Goal: Information Seeking & Learning: Learn about a topic

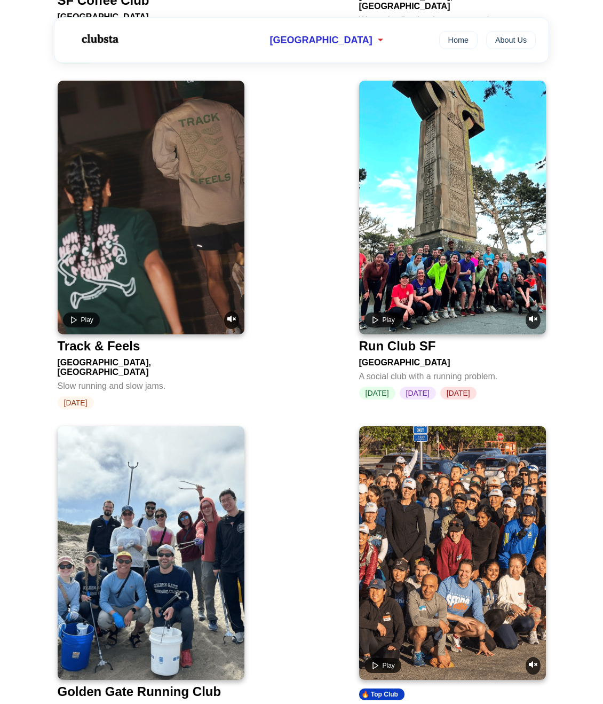
scroll to position [1442, 0]
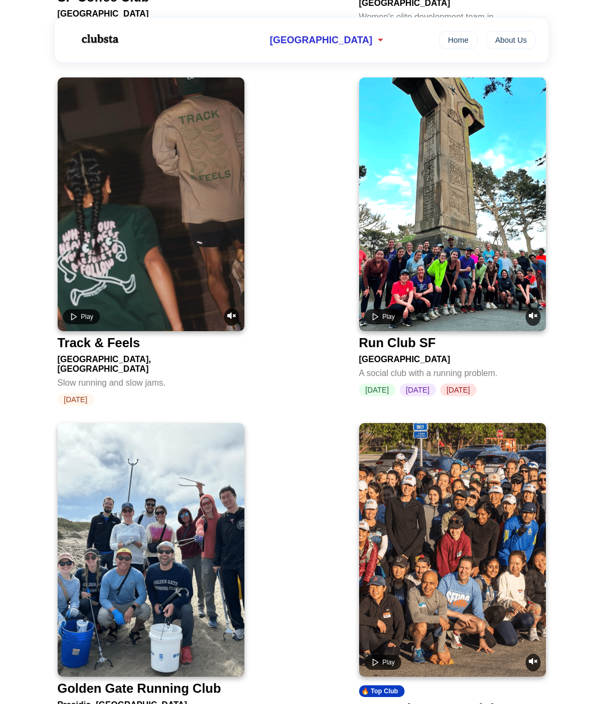
click at [420, 335] on div "Run Club SF" at bounding box center [397, 342] width 77 height 15
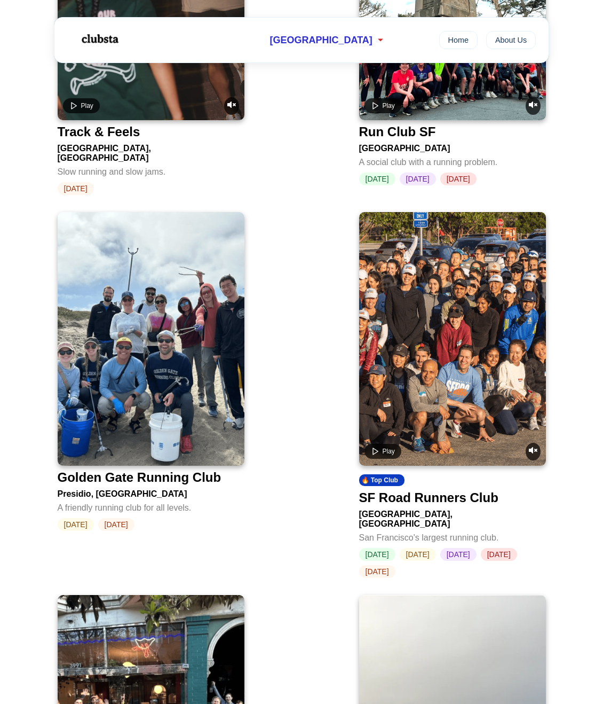
scroll to position [1762, 0]
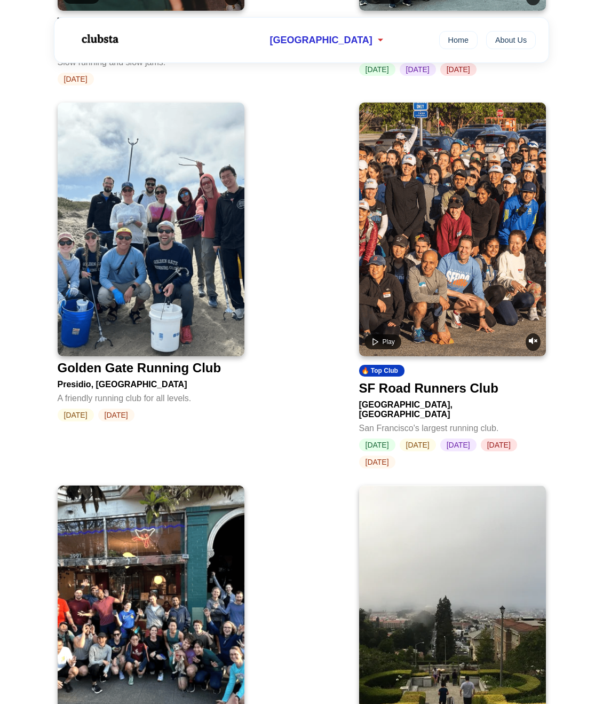
click at [422, 396] on div "Golden Gate Park, San Francisco" at bounding box center [452, 407] width 187 height 23
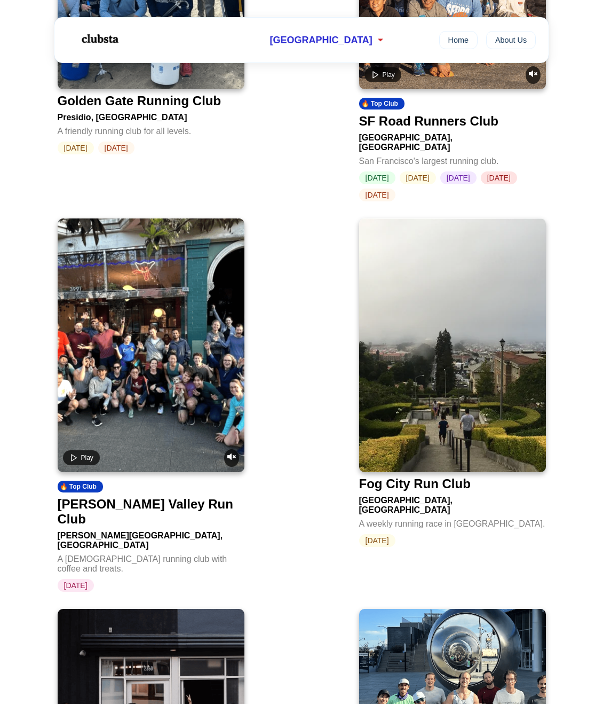
scroll to position [2296, 0]
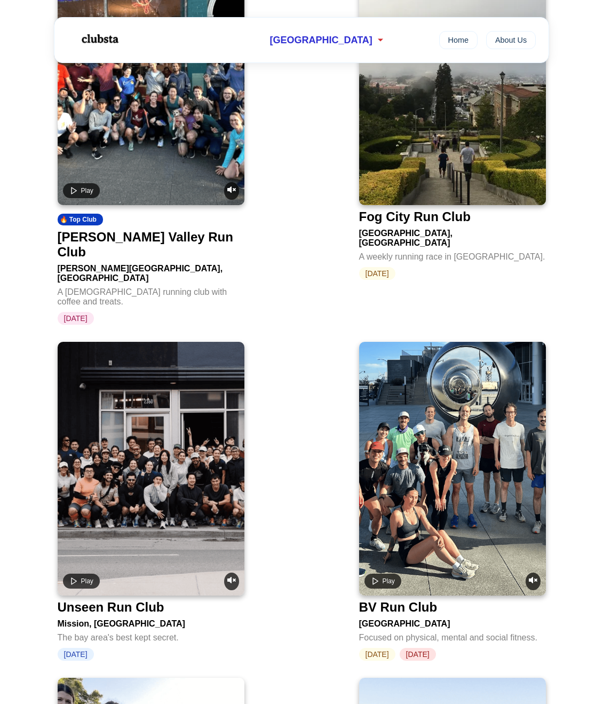
click at [142, 600] on div "Unseen Run Club" at bounding box center [111, 607] width 107 height 15
drag, startPoint x: 172, startPoint y: 210, endPoint x: 220, endPoint y: 159, distance: 69.9
click at [172, 230] on div "Noe Valley Run Club" at bounding box center [149, 245] width 183 height 30
click at [192, 404] on video at bounding box center [151, 469] width 187 height 254
click at [320, 226] on div "Play 🔥 Top Club Fat Boys Run Club Kezar Stadium, San Francisco San Francisco's …" at bounding box center [301, 79] width 603 height 3905
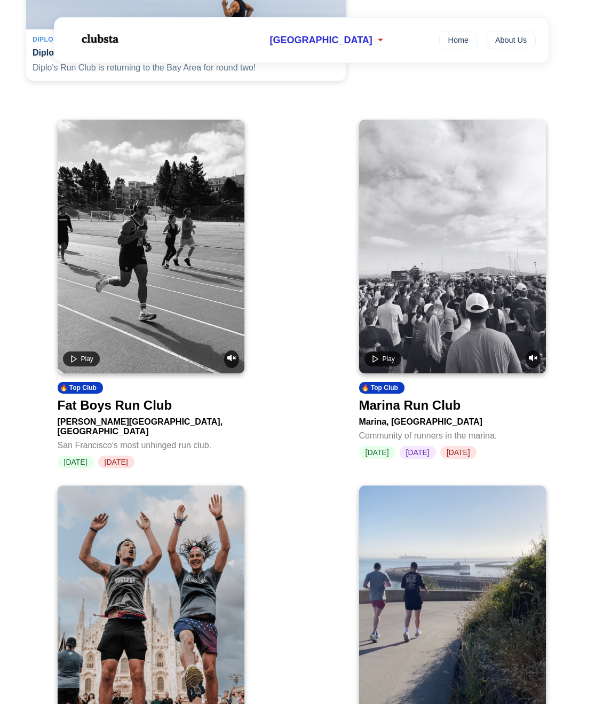
scroll to position [160, 0]
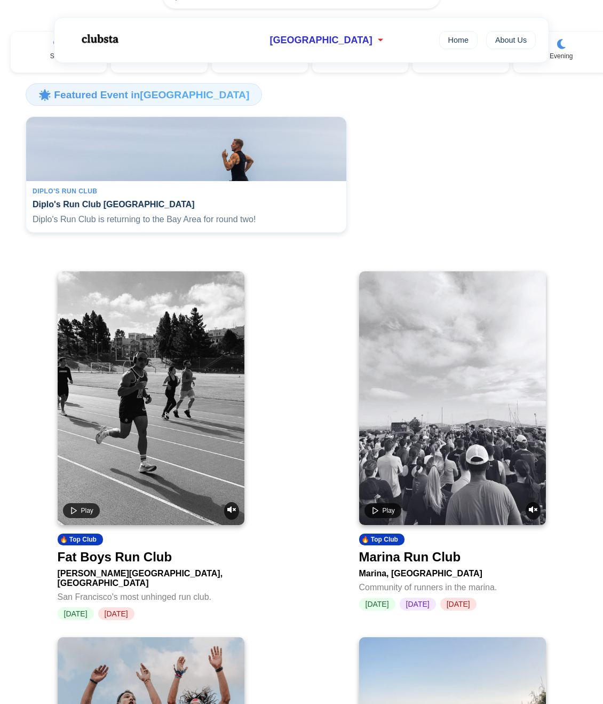
click at [439, 564] on div "Marina Run Club" at bounding box center [410, 556] width 102 height 15
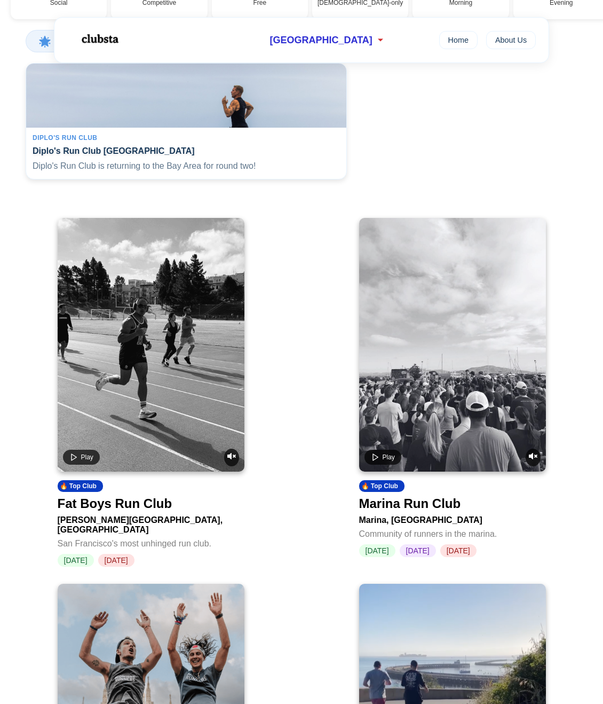
click at [146, 509] on div "Fat Boys Run Club" at bounding box center [115, 503] width 115 height 15
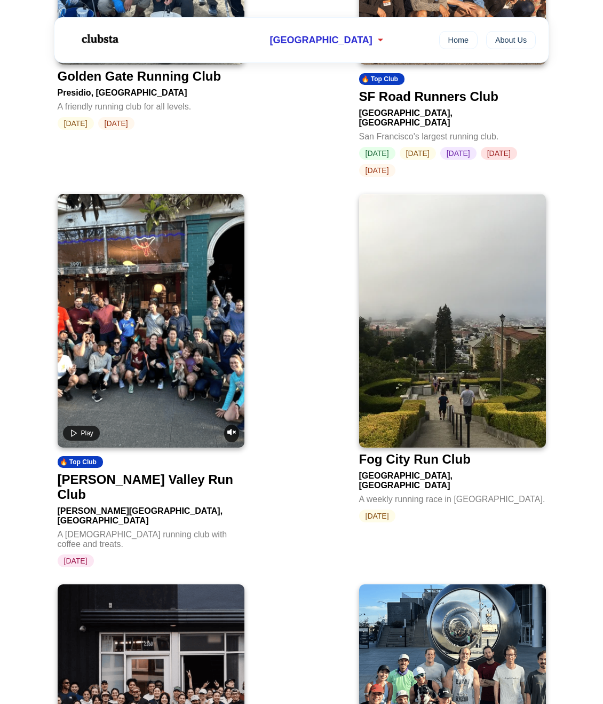
scroll to position [0, 0]
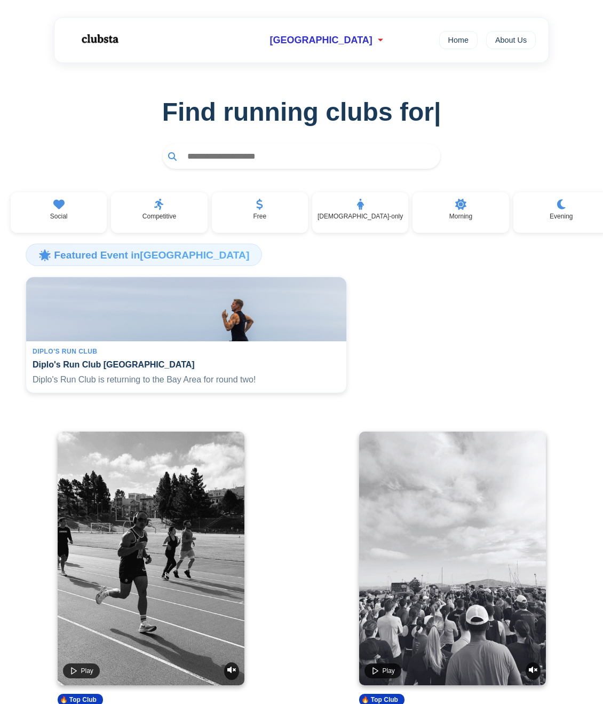
drag, startPoint x: 394, startPoint y: 521, endPoint x: 266, endPoint y: 177, distance: 366.8
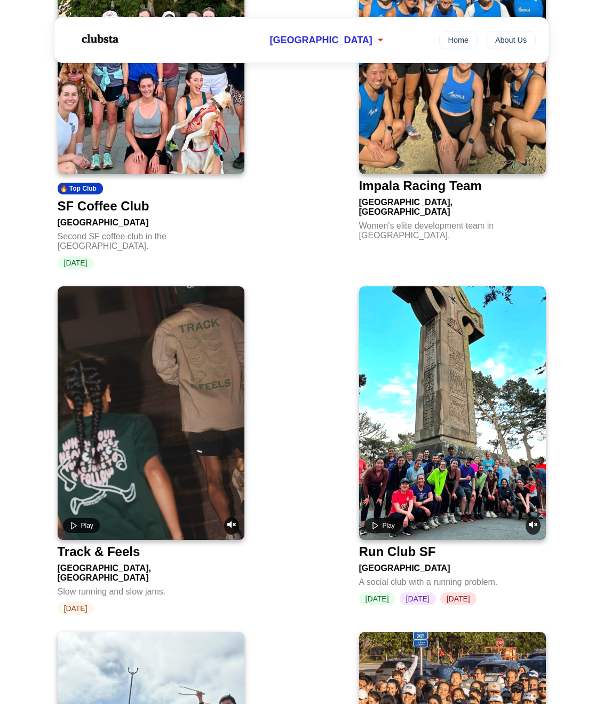
scroll to position [1335, 0]
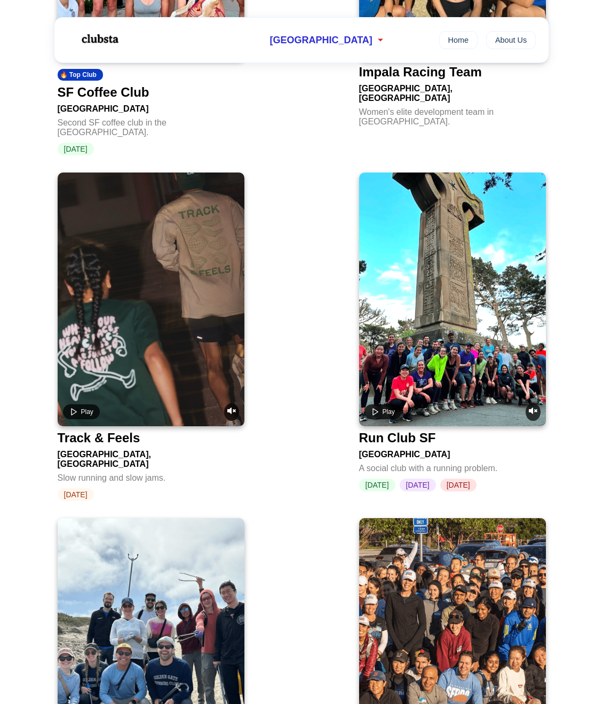
drag, startPoint x: 304, startPoint y: 467, endPoint x: 253, endPoint y: 224, distance: 248.8
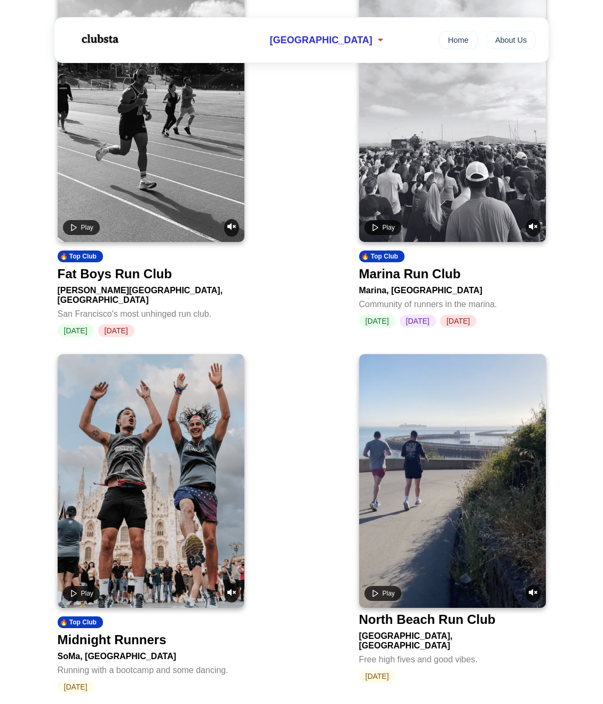
scroll to position [2489, 0]
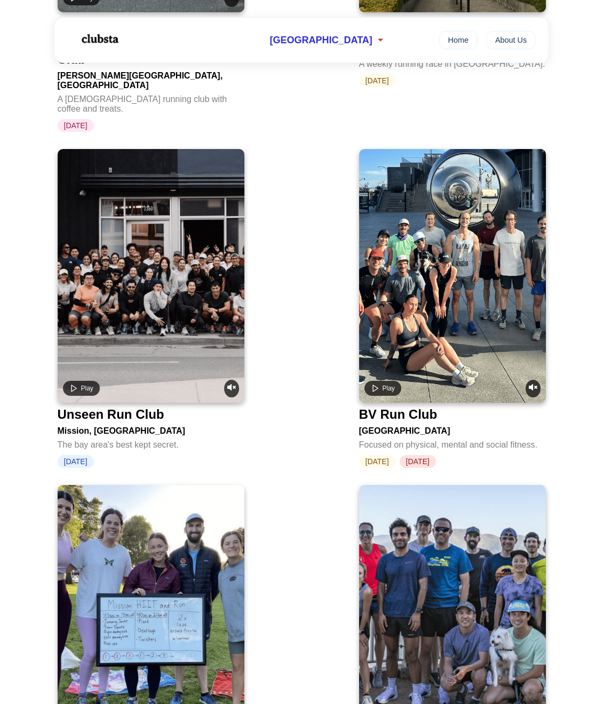
click at [189, 232] on video at bounding box center [151, 276] width 187 height 254
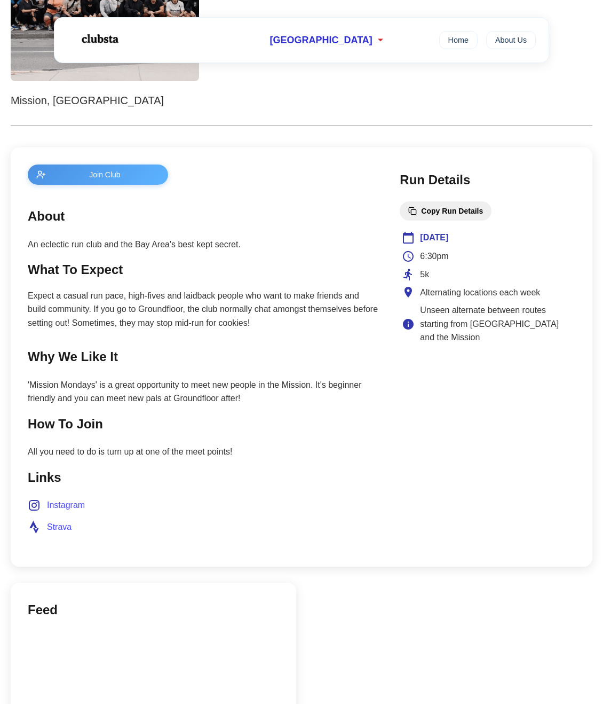
scroll to position [374, 0]
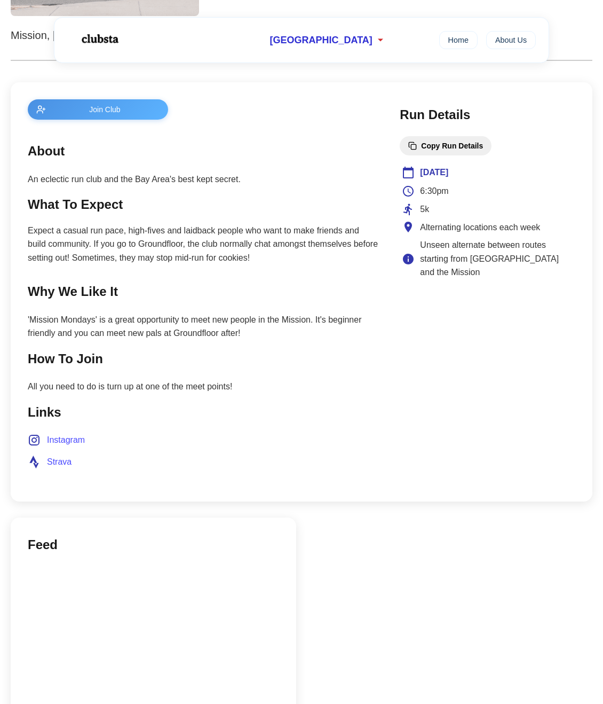
click at [62, 461] on span "Strava" at bounding box center [59, 462] width 25 height 14
click at [364, 364] on h2 "How To Join" at bounding box center [203, 359] width 351 height 20
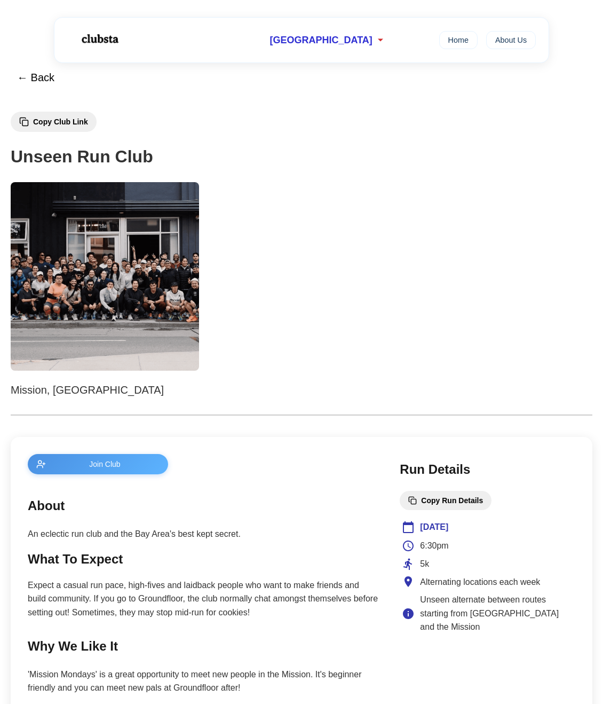
scroll to position [0, 0]
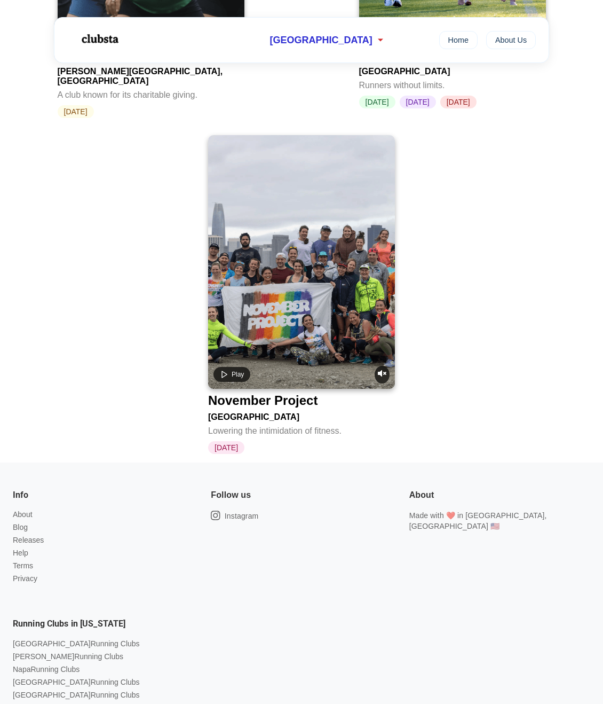
scroll to position [2033, 0]
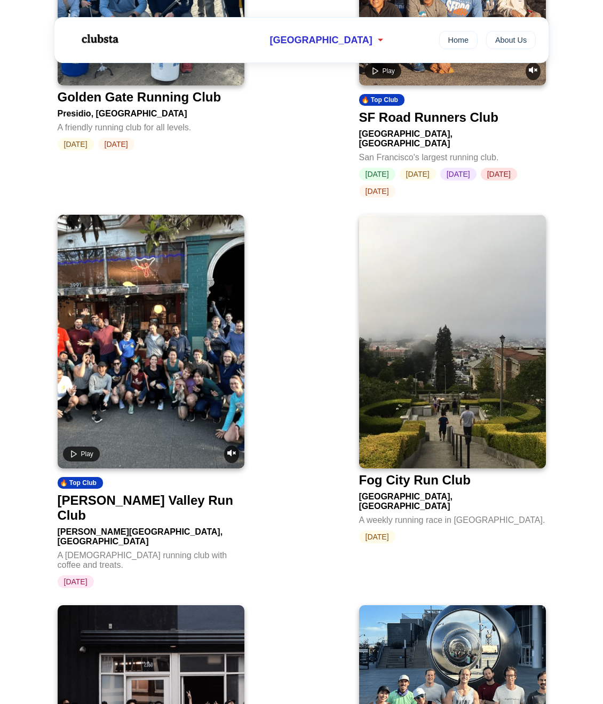
drag, startPoint x: 321, startPoint y: 469, endPoint x: 256, endPoint y: 160, distance: 316.0
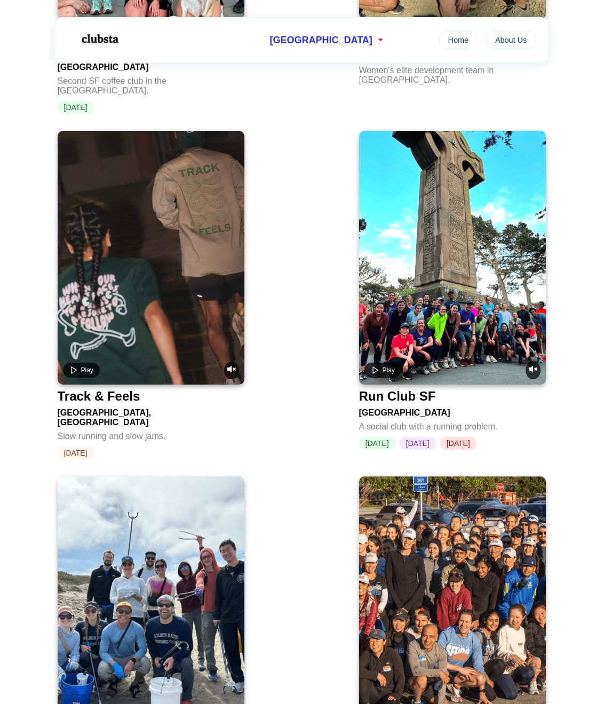
scroll to position [1655, 0]
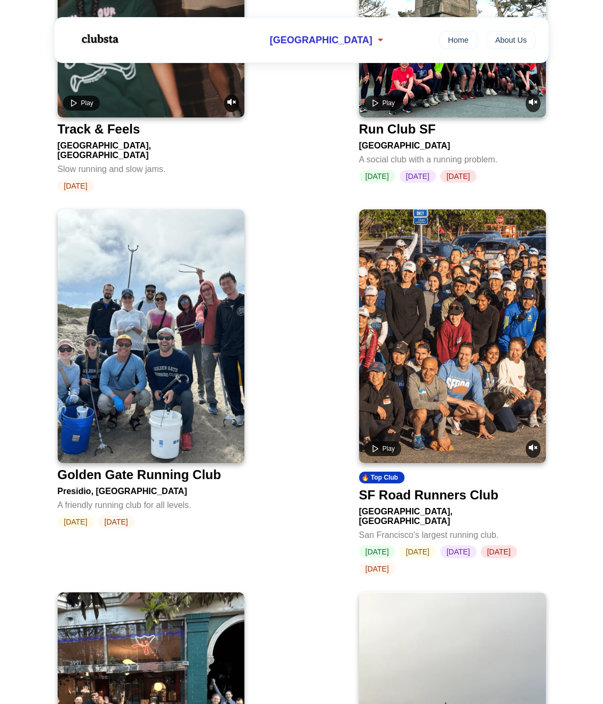
click at [444, 358] on video at bounding box center [452, 336] width 187 height 254
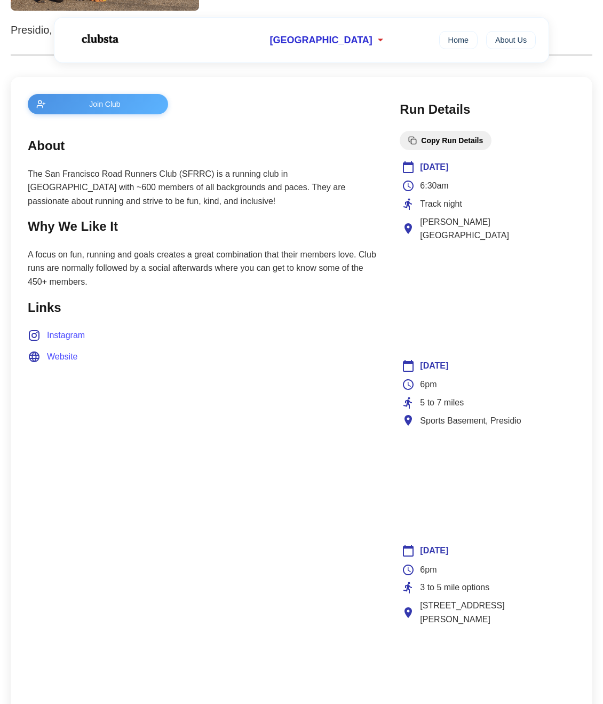
scroll to position [374, 0]
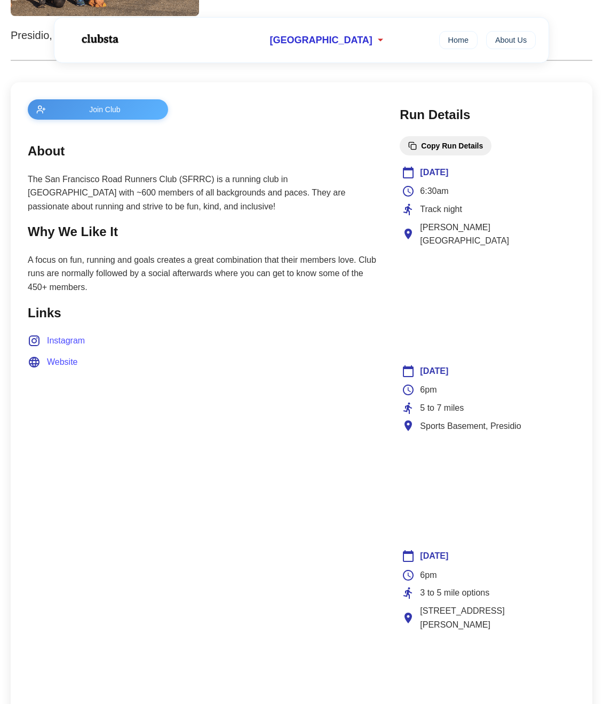
click at [61, 360] on span "Website" at bounding box center [62, 362] width 31 height 14
click at [257, 197] on p "The San Francisco Road Runners Club (SFRRC) is a running club in San Francisco …" at bounding box center [203, 192] width 351 height 41
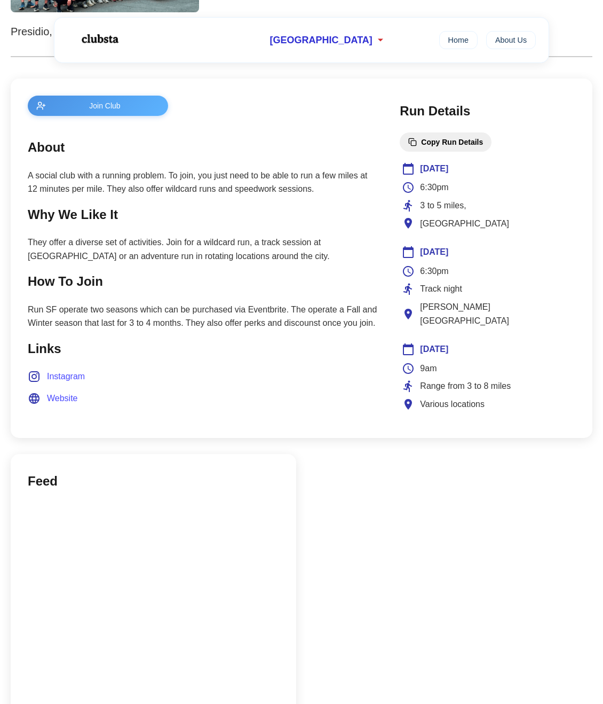
scroll to position [267, 0]
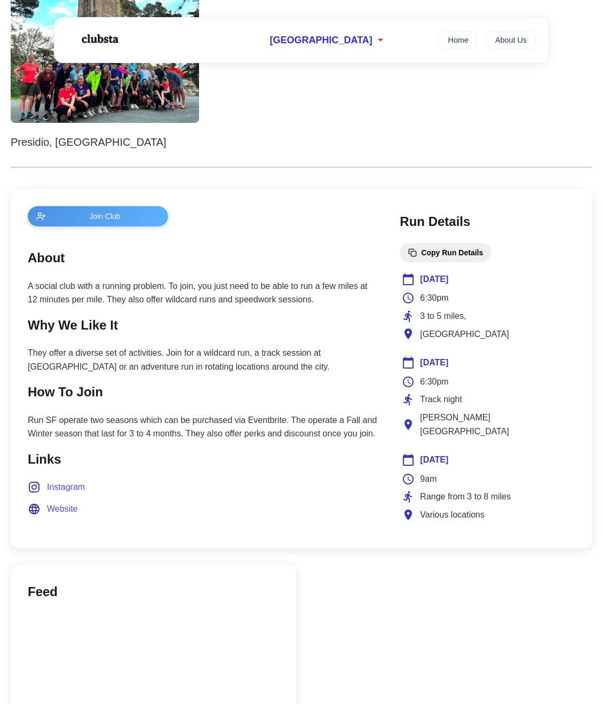
click at [268, 482] on li "Instagram" at bounding box center [203, 487] width 351 height 14
click at [74, 507] on span "Website" at bounding box center [62, 509] width 31 height 14
drag, startPoint x: 349, startPoint y: 152, endPoint x: 350, endPoint y: 136, distance: 15.5
click at [349, 152] on div "← Back Copy Club Link Run Club SF Presidio, San Francisco Join Club About A soc…" at bounding box center [302, 359] width 582 height 1085
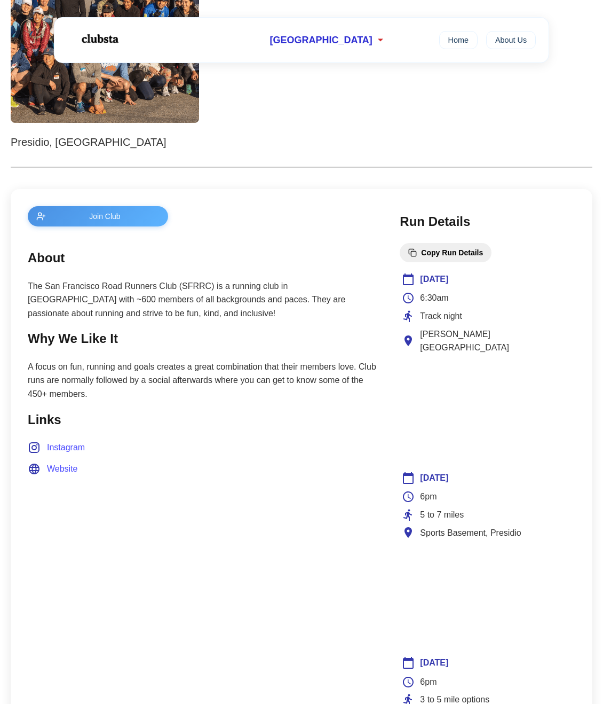
scroll to position [320, 0]
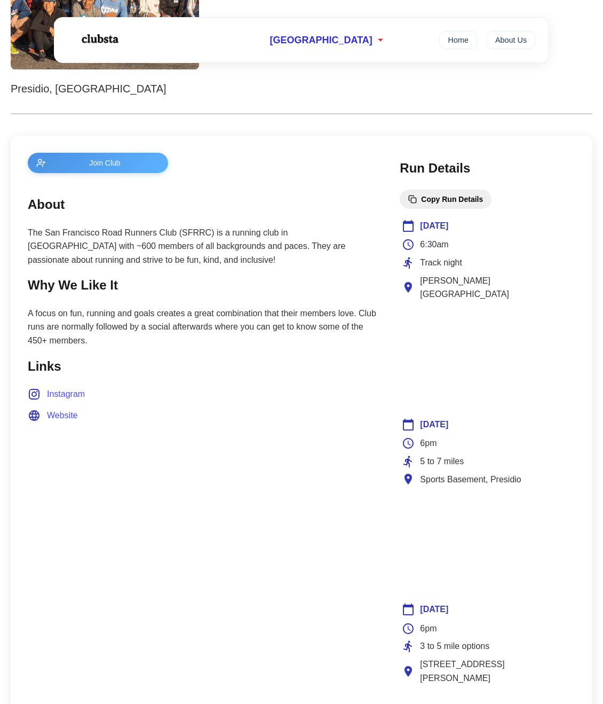
click at [268, 416] on li "Website" at bounding box center [203, 416] width 351 height 14
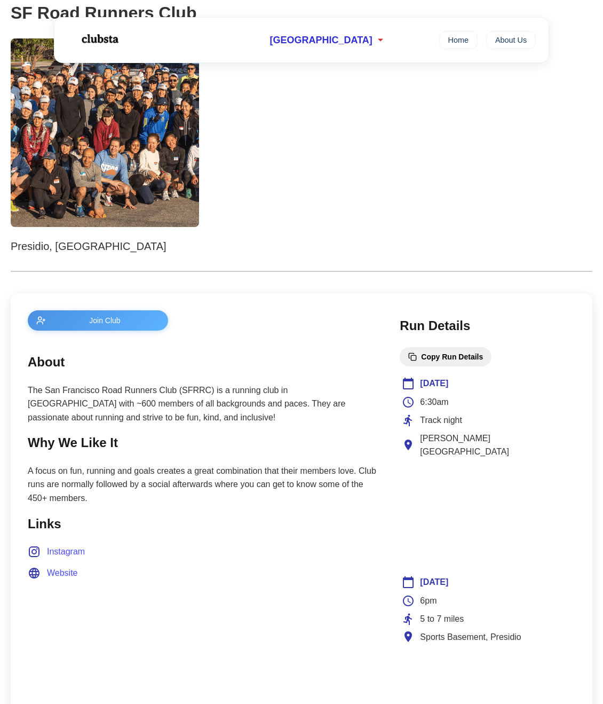
scroll to position [53, 0]
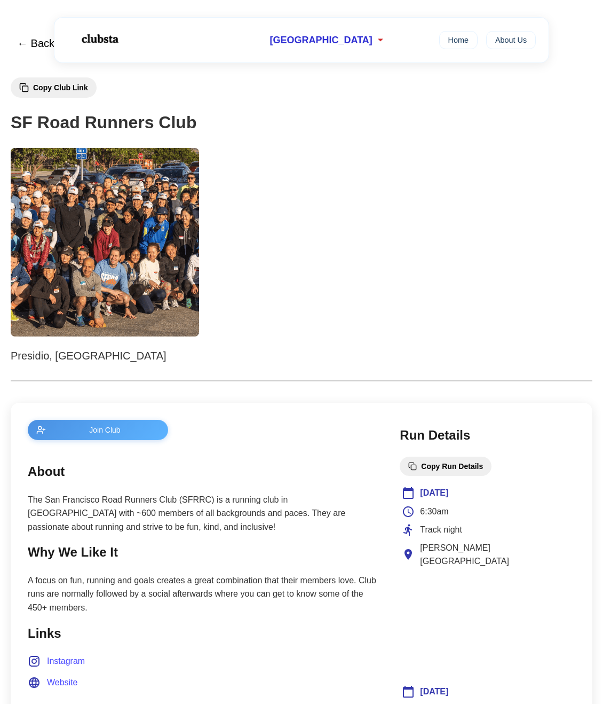
click at [426, 331] on div at bounding box center [302, 242] width 582 height 188
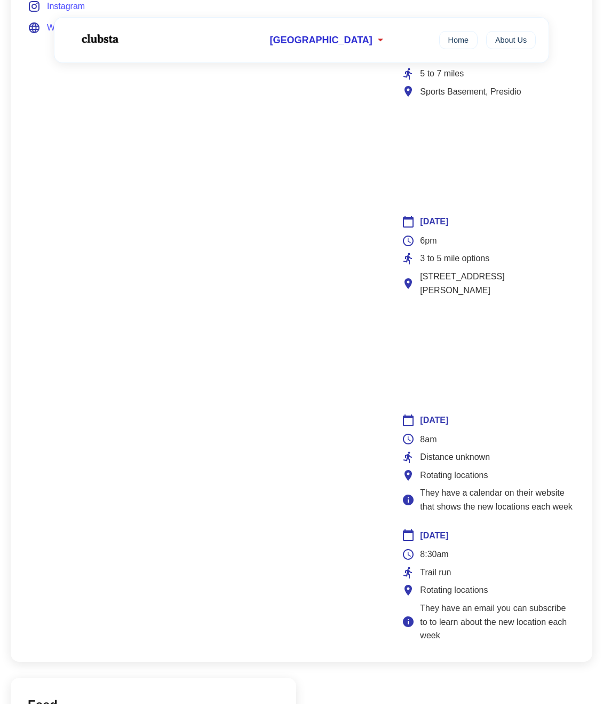
scroll to position [854, 0]
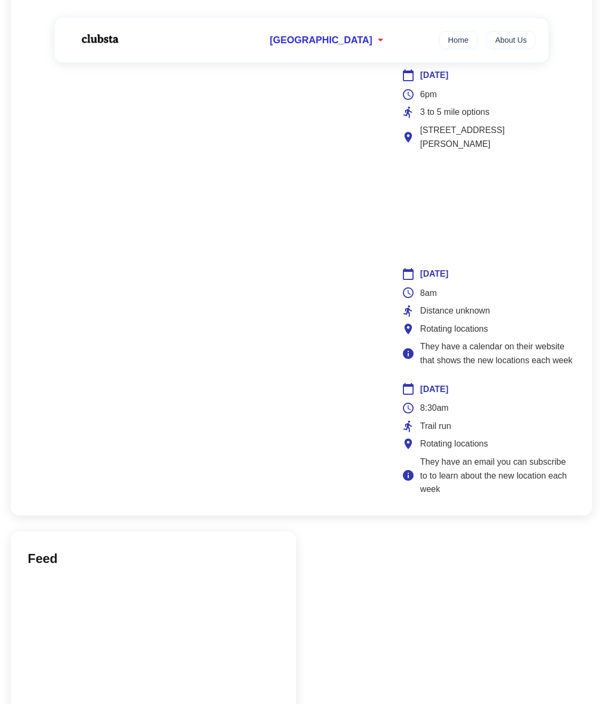
click at [261, 381] on main "Join Club About The San Francisco Road Runners Club (SFRRC) is a running club i…" at bounding box center [203, 58] width 351 height 879
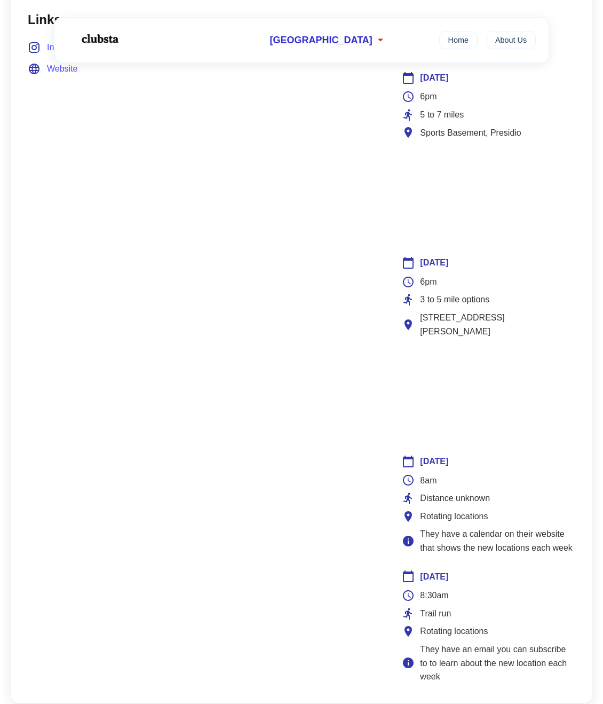
scroll to position [641, 0]
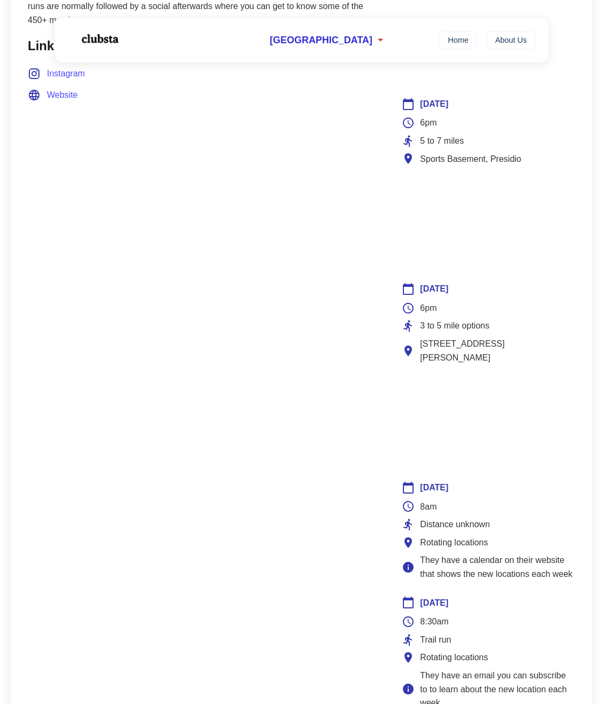
click at [180, 265] on main "Join Club About The San Francisco Road Runners Club (SFRRC) is a running club i…" at bounding box center [203, 271] width 351 height 879
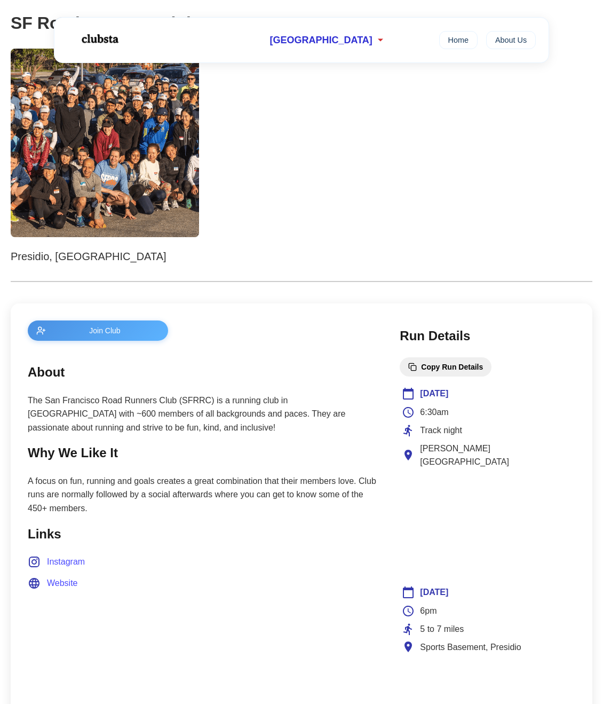
scroll to position [53, 0]
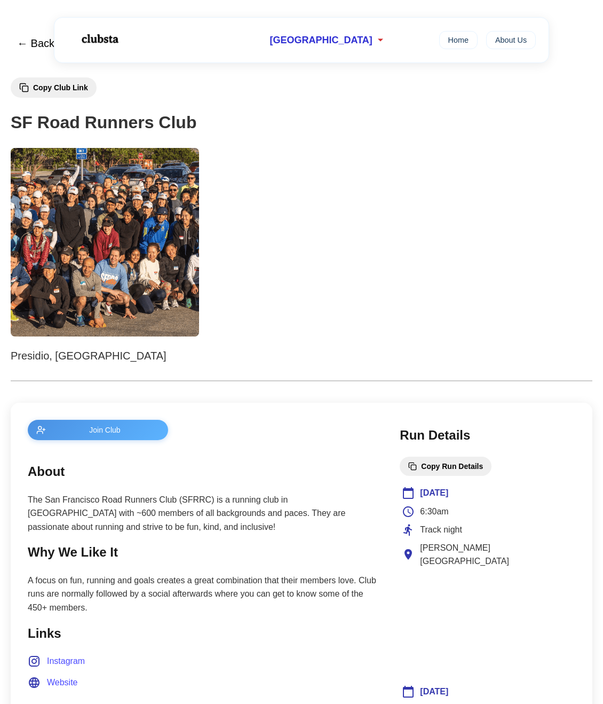
click at [328, 531] on p "The San Francisco Road Runners Club (SFRRC) is a running club in [GEOGRAPHIC_DA…" at bounding box center [203, 513] width 351 height 41
click at [327, 533] on p "The San Francisco Road Runners Club (SFRRC) is a running club in San Francisco …" at bounding box center [203, 513] width 351 height 41
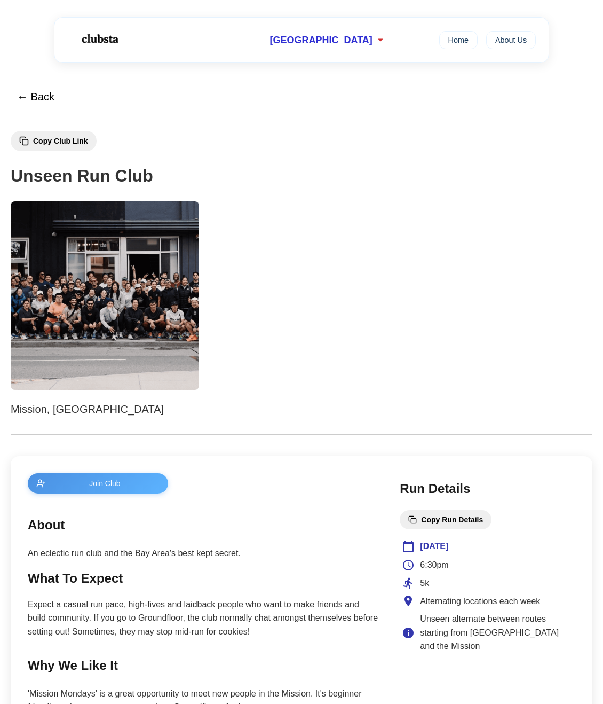
click at [316, 257] on div at bounding box center [302, 295] width 582 height 188
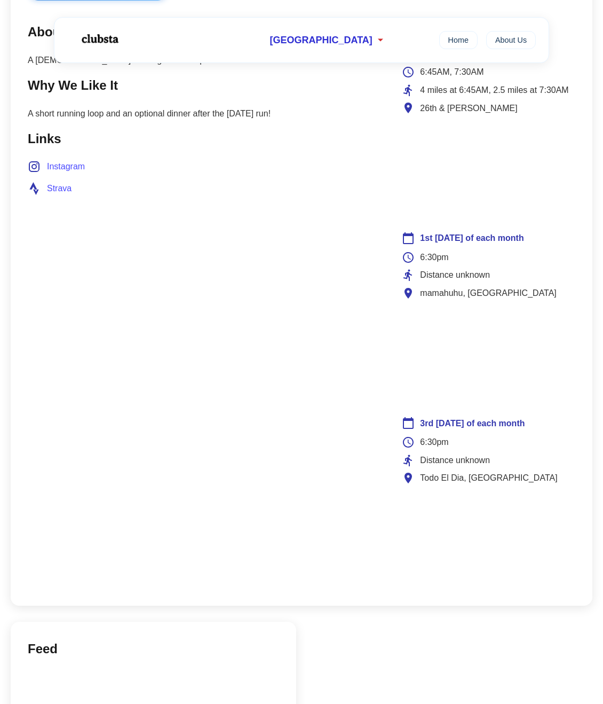
scroll to position [427, 0]
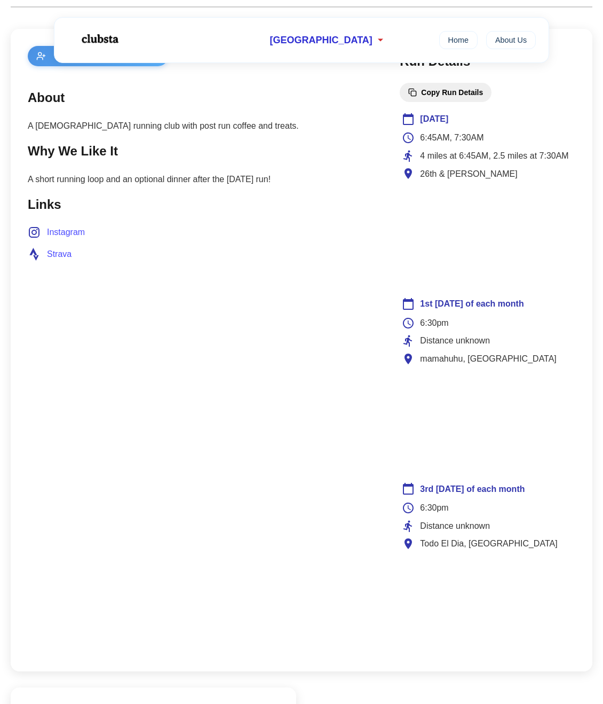
click at [228, 431] on main "Join Club About A [DEMOGRAPHIC_DATA] running club with post run coffee and trea…" at bounding box center [203, 350] width 351 height 608
click at [205, 468] on main "Join Club About A 2 year old running club with post run coffee and treats. Why …" at bounding box center [203, 350] width 351 height 608
click at [223, 309] on main "Join Club About A 2 year old running club with post run coffee and treats. Why …" at bounding box center [203, 350] width 351 height 608
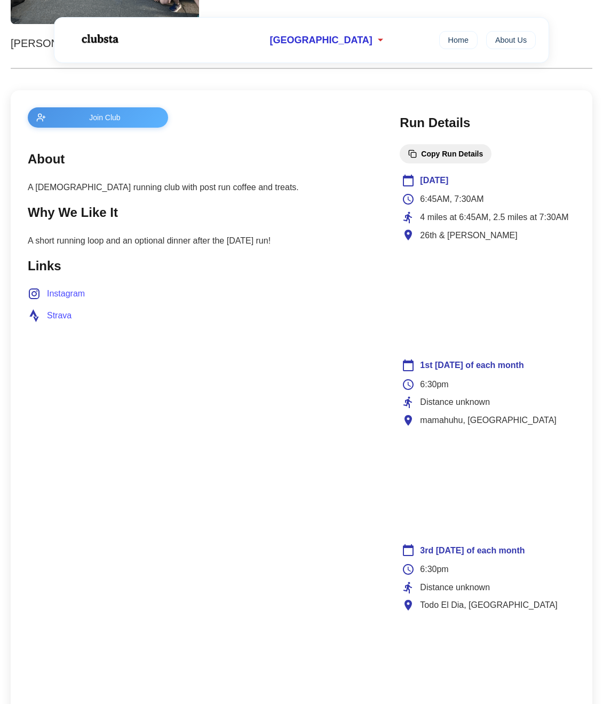
scroll to position [267, 0]
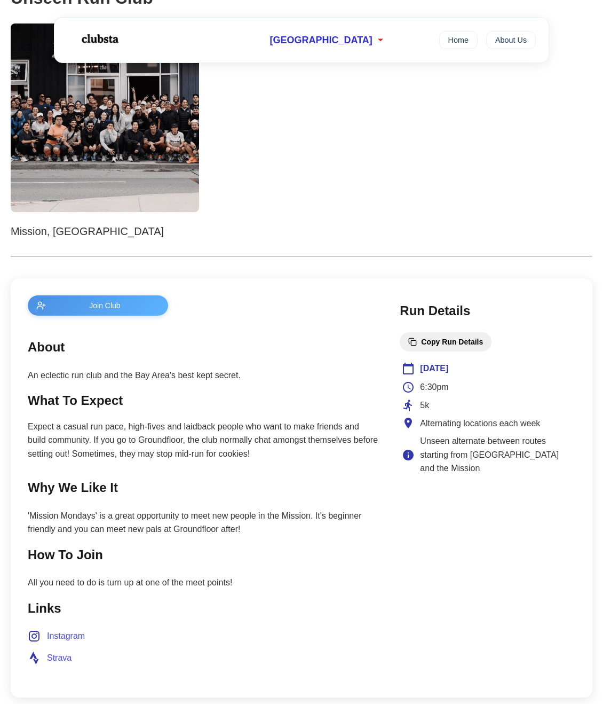
scroll to position [320, 0]
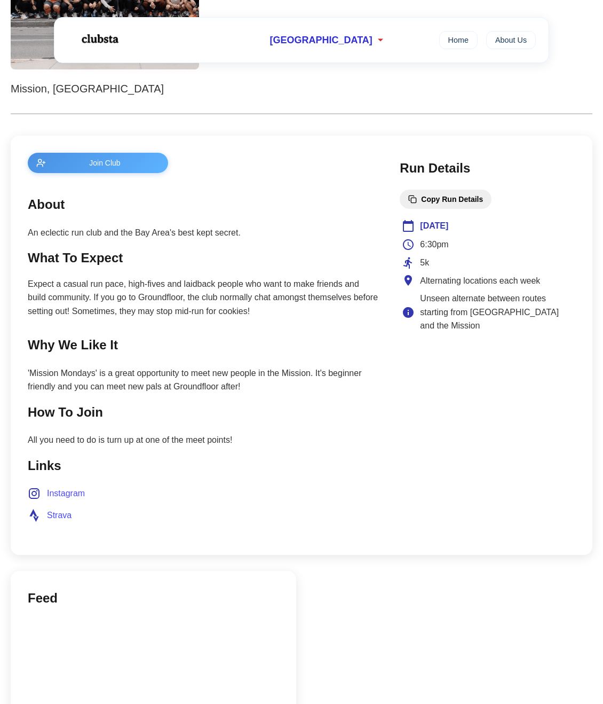
click at [57, 516] on span "Strava" at bounding box center [59, 515] width 25 height 14
drag, startPoint x: 242, startPoint y: 444, endPoint x: 155, endPoint y: 432, distance: 87.9
click at [155, 432] on section "How To Join All you need to do is turn up at one of the meet points!" at bounding box center [203, 424] width 351 height 45
click at [154, 433] on section "How To Join All you need to do is turn up at one of the meet points!" at bounding box center [203, 424] width 351 height 45
drag, startPoint x: 277, startPoint y: 406, endPoint x: 216, endPoint y: 380, distance: 66.5
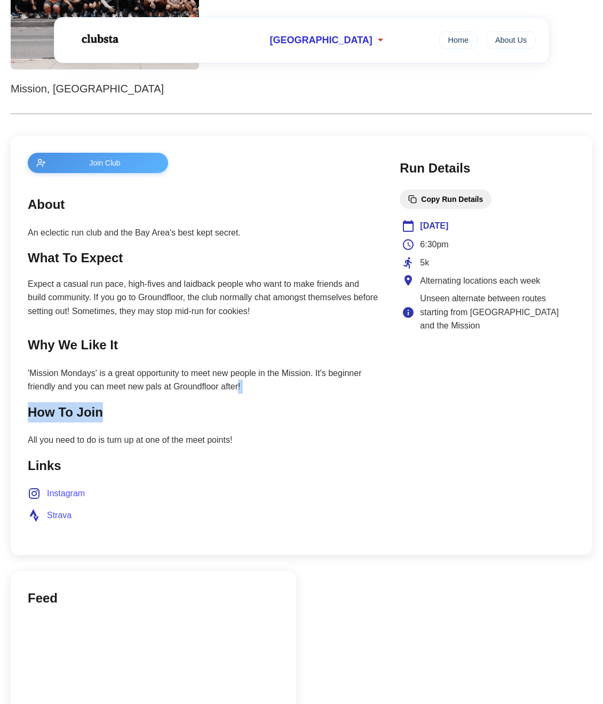
click at [218, 380] on main "Join Club About An eclectic run club and the Bay Area's best kept secret. What …" at bounding box center [203, 345] width 351 height 385
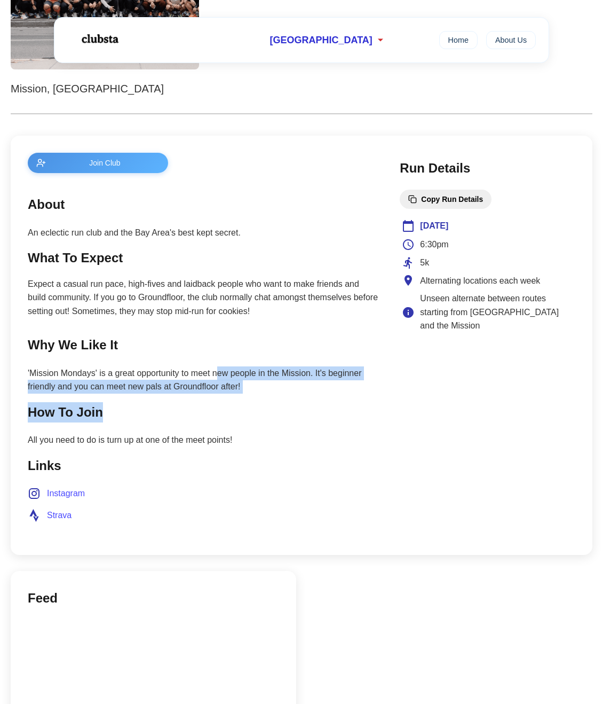
click at [217, 383] on p "'Mission Mondays' is a great opportunity to meet new people in the Mission. It'…" at bounding box center [203, 379] width 351 height 27
drag, startPoint x: 344, startPoint y: 390, endPoint x: 241, endPoint y: 379, distance: 103.1
click at [241, 379] on p "'Mission Mondays' is a great opportunity to meet new people in the Mission. It'…" at bounding box center [203, 379] width 351 height 27
click at [278, 382] on p "'Mission Mondays' is a great opportunity to meet new people in the Mission. It'…" at bounding box center [203, 379] width 351 height 27
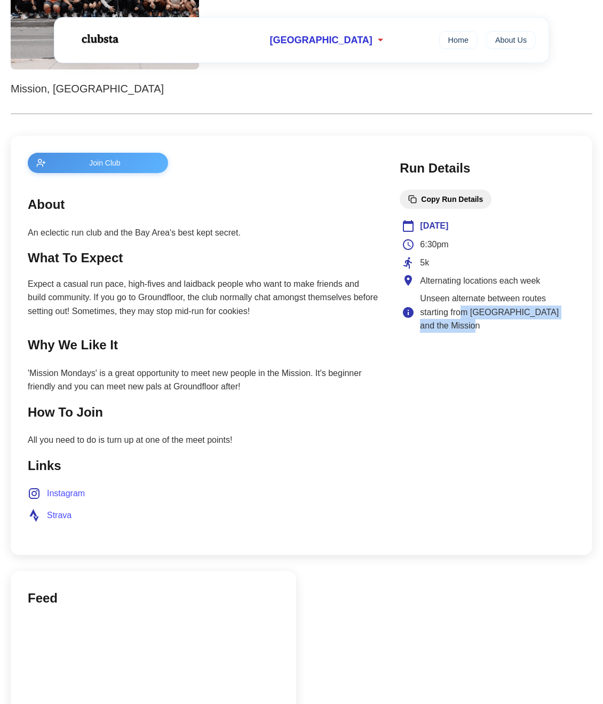
drag, startPoint x: 507, startPoint y: 325, endPoint x: 459, endPoint y: 311, distance: 50.7
click at [459, 311] on span "Unseen alternate between routes starting from Golden Gate Park and the Mission" at bounding box center [496, 312] width 153 height 41
click at [480, 322] on span "Unseen alternate between routes starting from Golden Gate Park and the Mission" at bounding box center [496, 312] width 153 height 41
drag, startPoint x: 482, startPoint y: 335, endPoint x: 452, endPoint y: 305, distance: 41.9
click at [447, 299] on aside "Run Details Copy Run Details Monday 6:30pm 5k Alternating locations each week U…" at bounding box center [488, 345] width 176 height 385
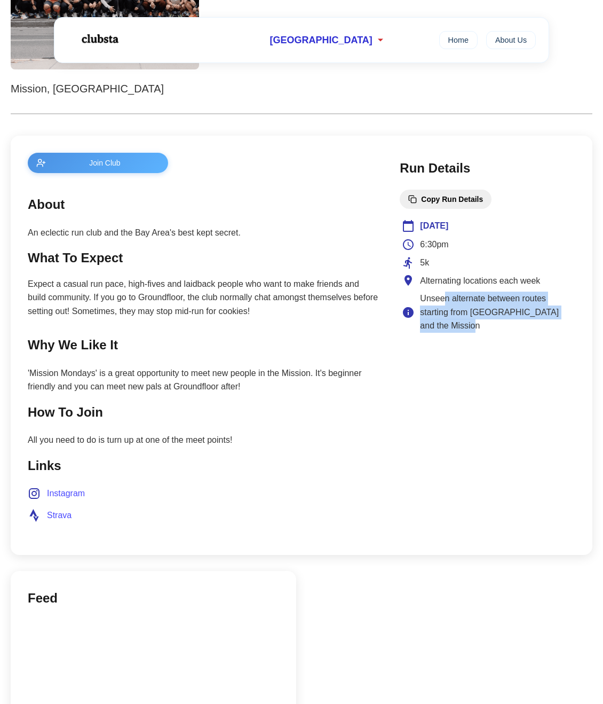
click at [462, 315] on span "Unseen alternate between routes starting from Golden Gate Park and the Mission" at bounding box center [496, 312] width 153 height 41
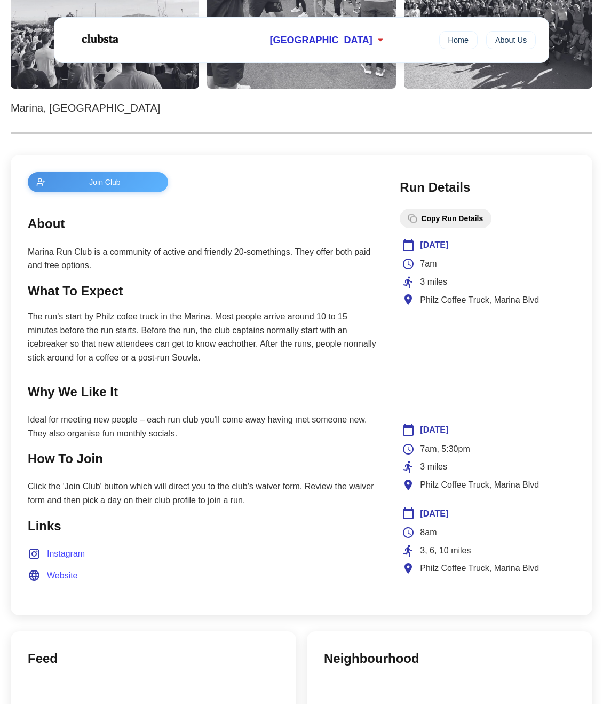
scroll to position [320, 0]
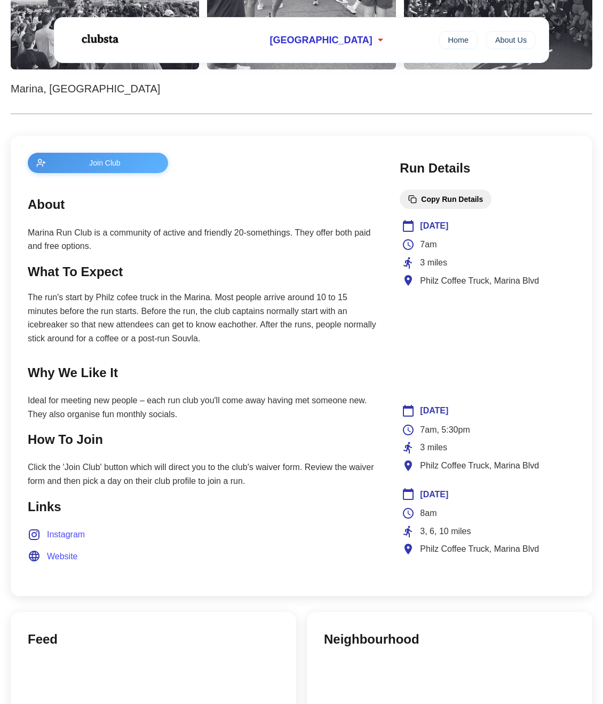
click at [65, 556] on span "Website" at bounding box center [62, 556] width 31 height 14
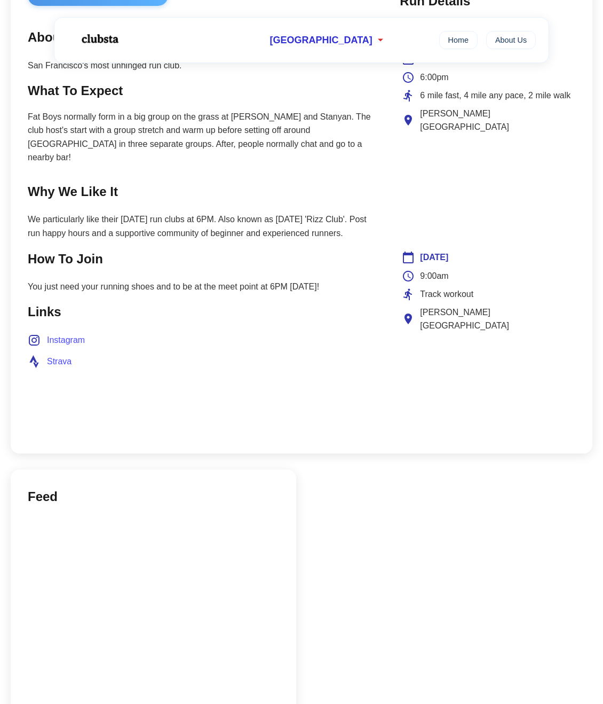
scroll to position [587, 0]
